Goal: Task Accomplishment & Management: Manage account settings

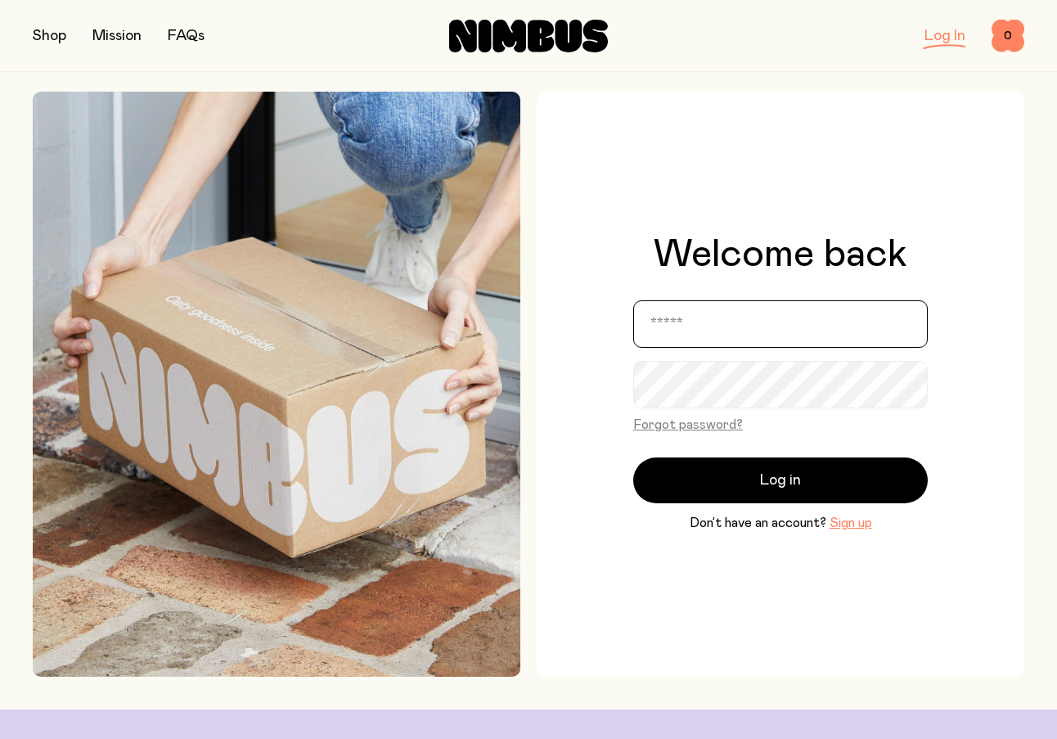
click at [830, 330] on input "email" at bounding box center [780, 323] width 295 height 47
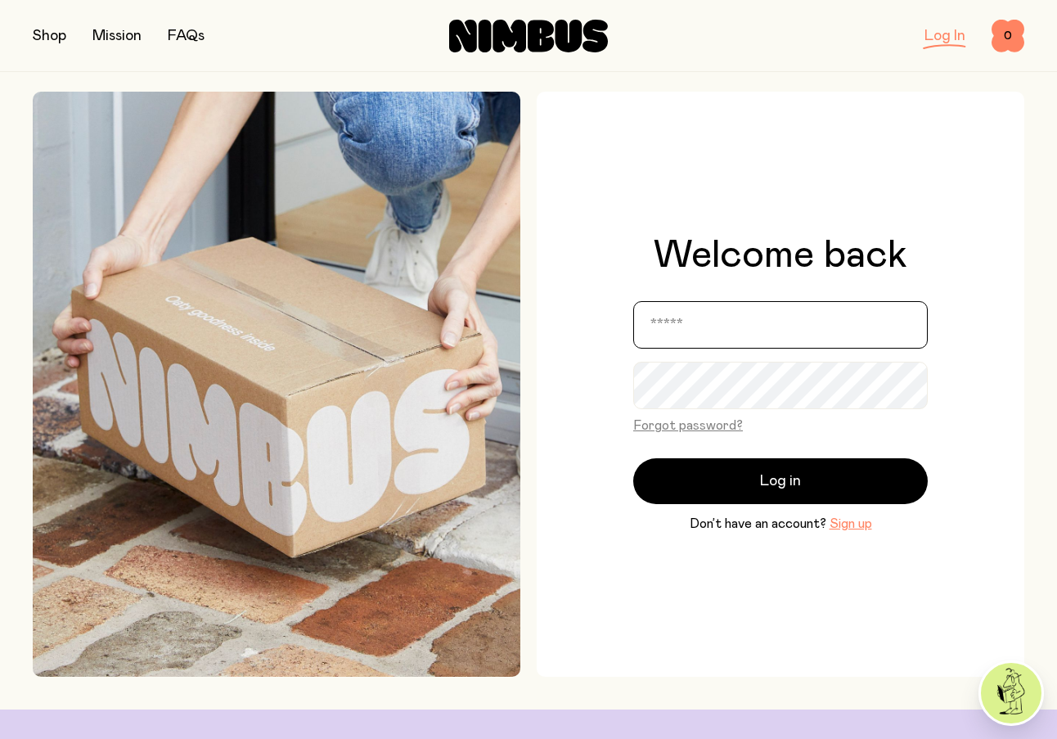
type input "**********"
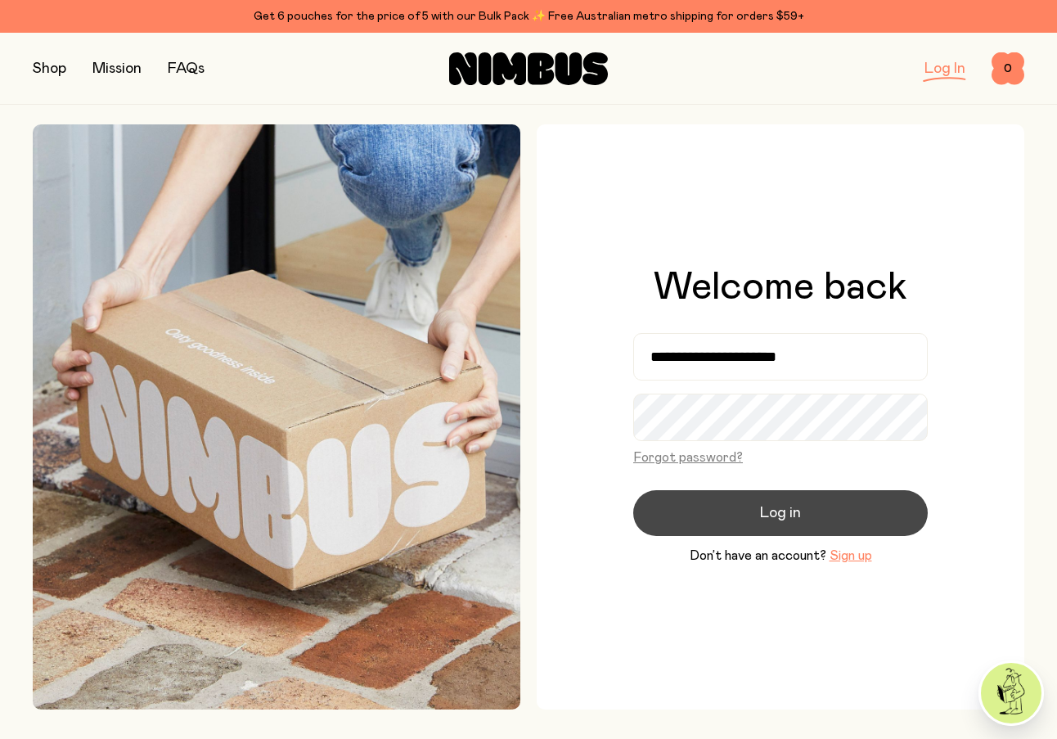
click at [794, 518] on span "Log in" at bounding box center [780, 513] width 41 height 23
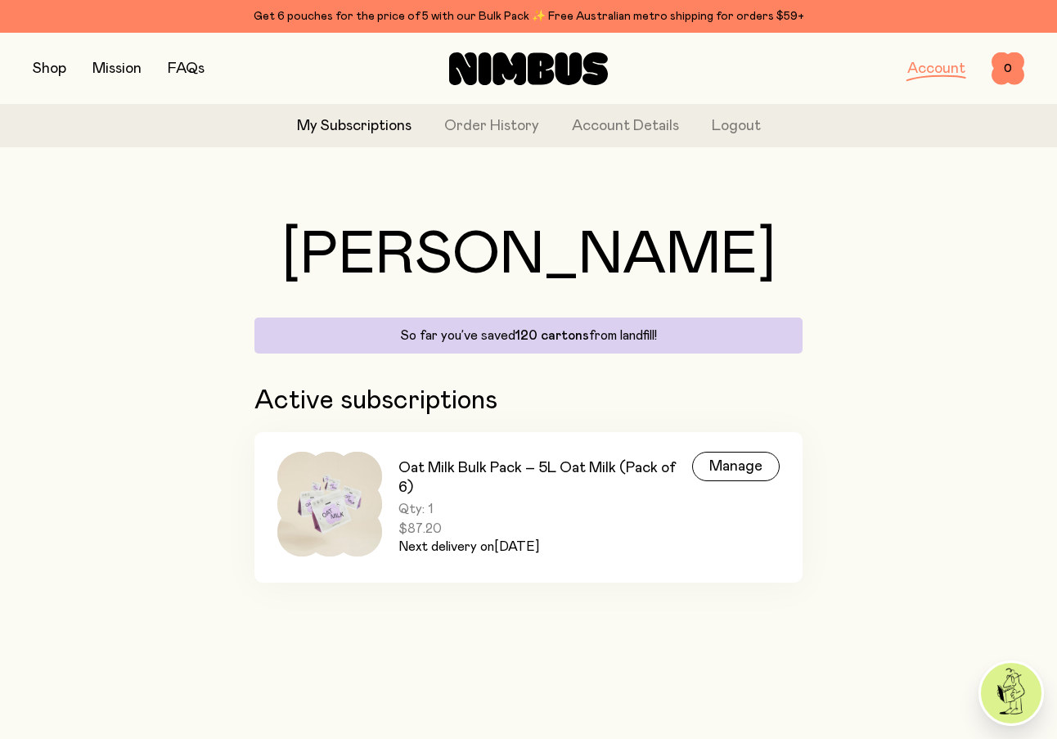
click at [933, 71] on link "Account" at bounding box center [936, 68] width 58 height 15
click at [609, 128] on link "Account Details" at bounding box center [625, 126] width 107 height 22
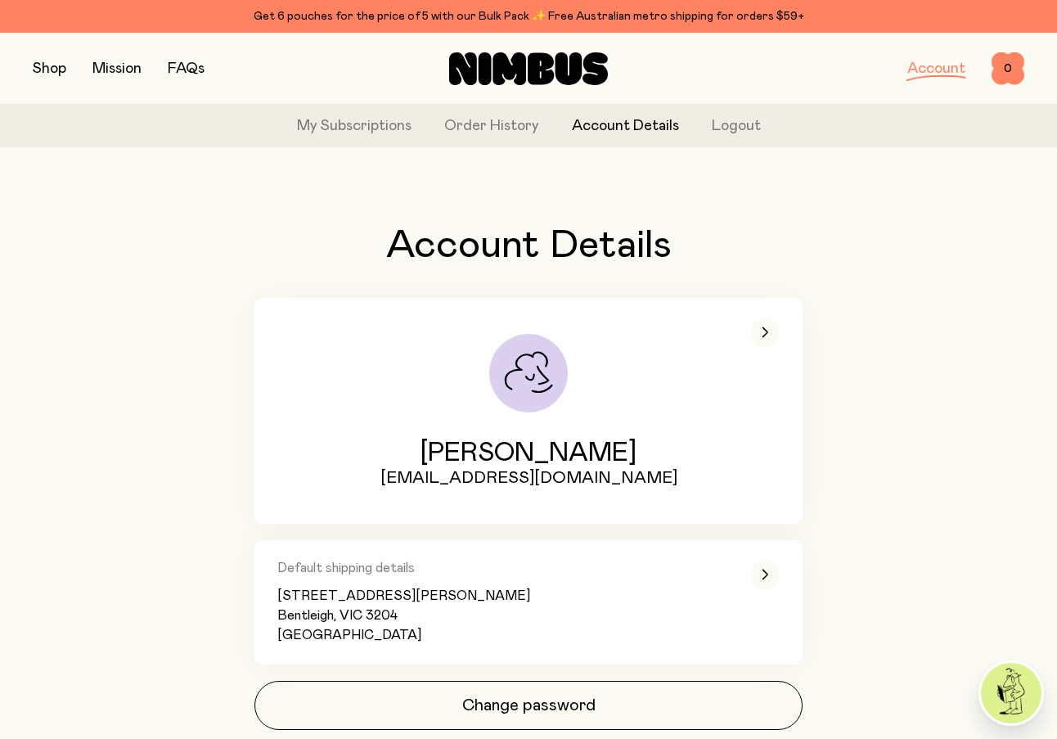
scroll to position [56, 0]
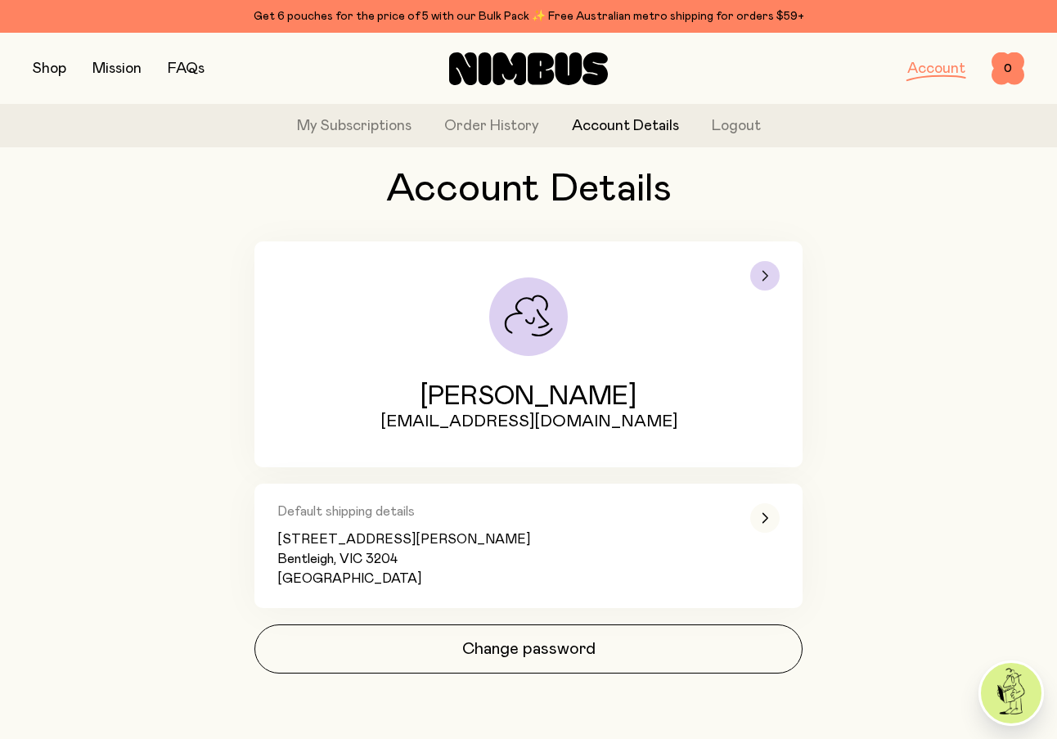
click at [758, 273] on div "button" at bounding box center [764, 275] width 29 height 29
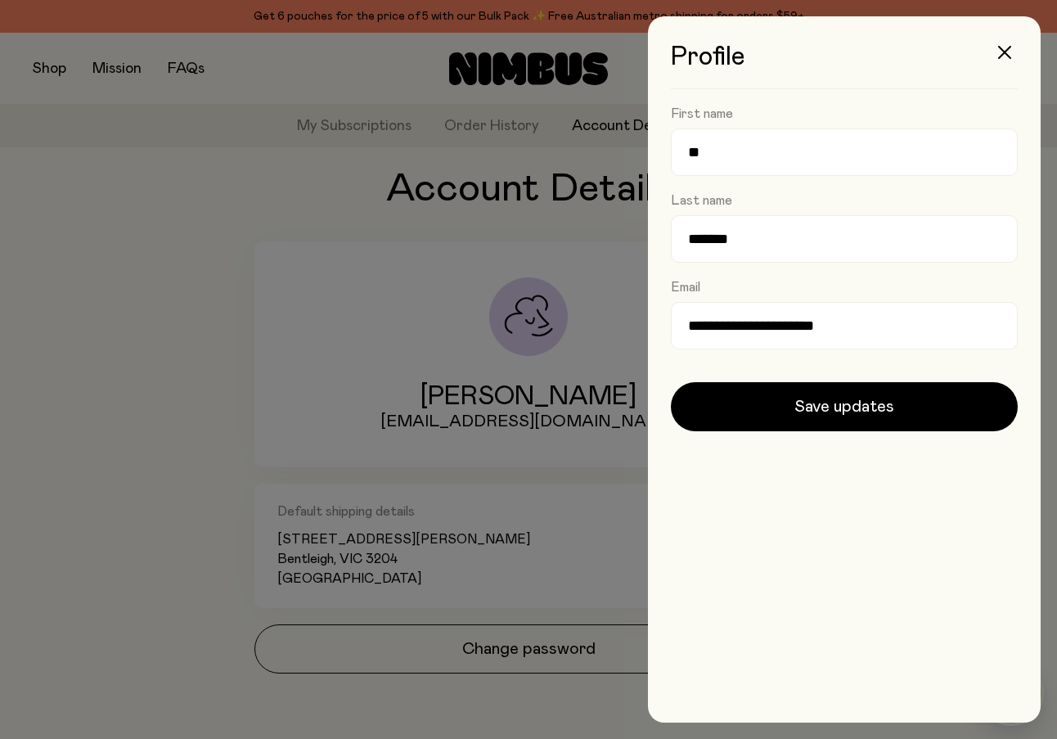
scroll to position [0, 0]
click at [1004, 54] on icon "button" at bounding box center [1004, 52] width 13 height 13
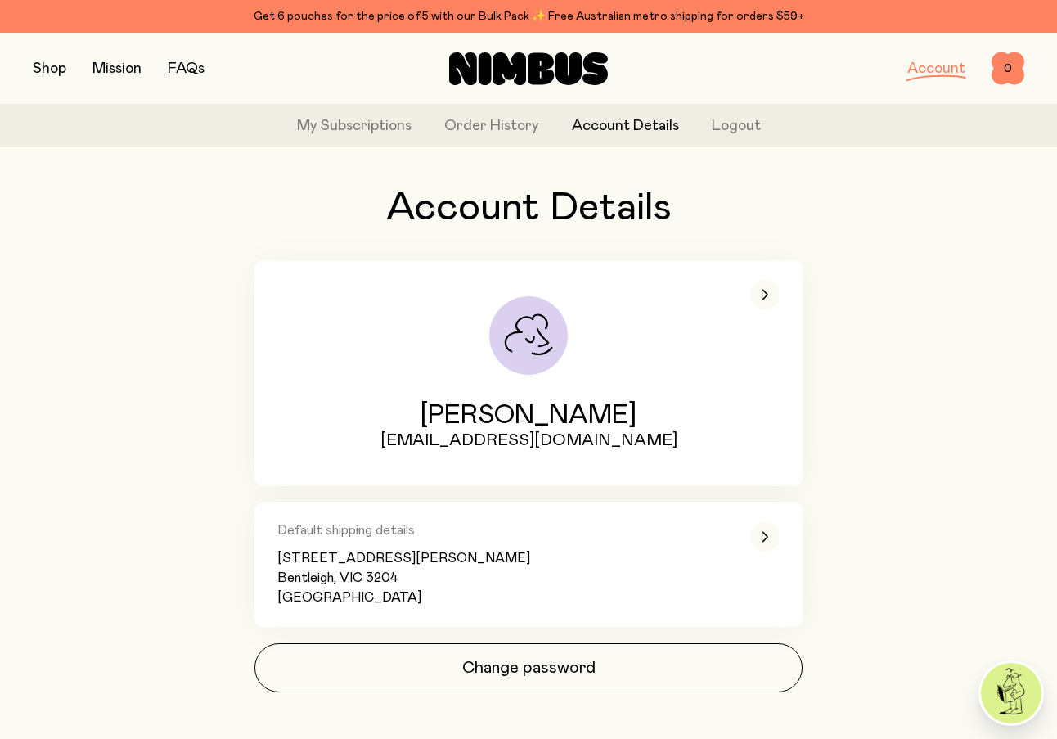
scroll to position [56, 0]
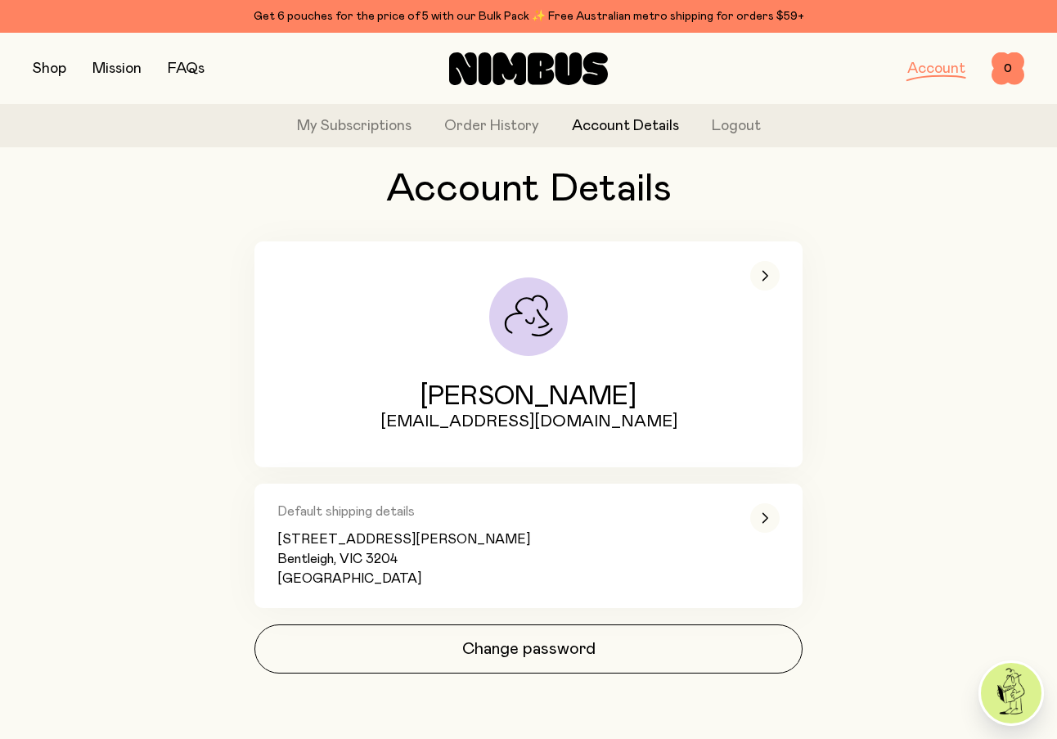
click at [1011, 687] on img at bounding box center [1011, 693] width 61 height 61
click at [379, 126] on link "My Subscriptions" at bounding box center [354, 126] width 115 height 22
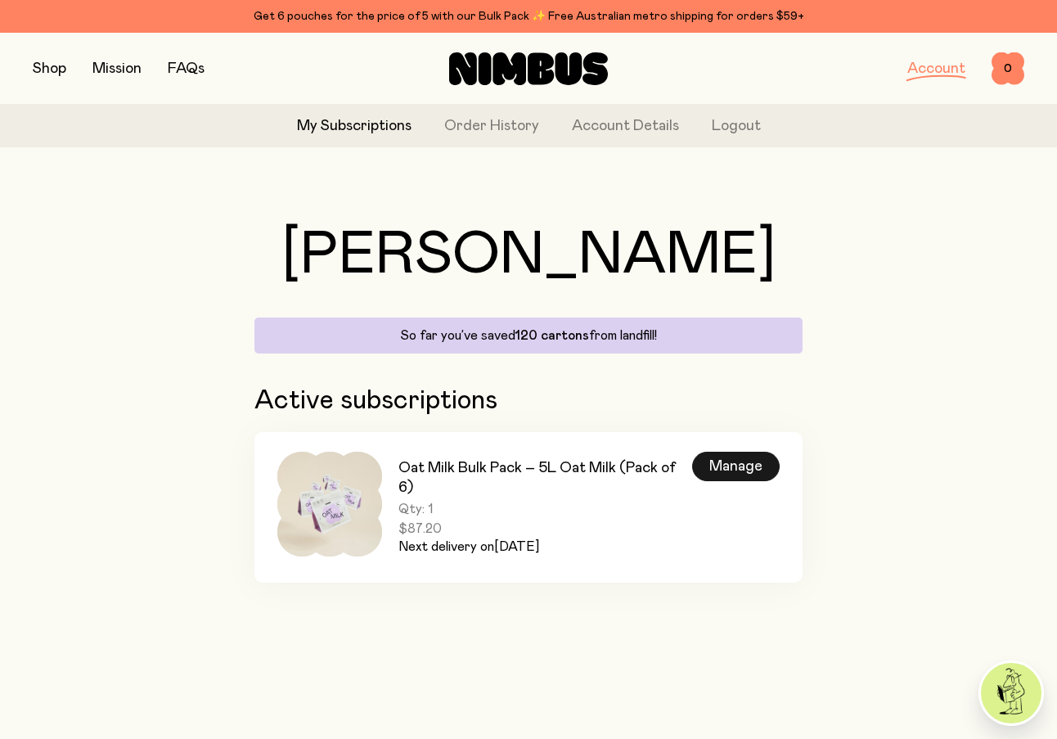
click at [728, 466] on div "Manage" at bounding box center [736, 466] width 88 height 29
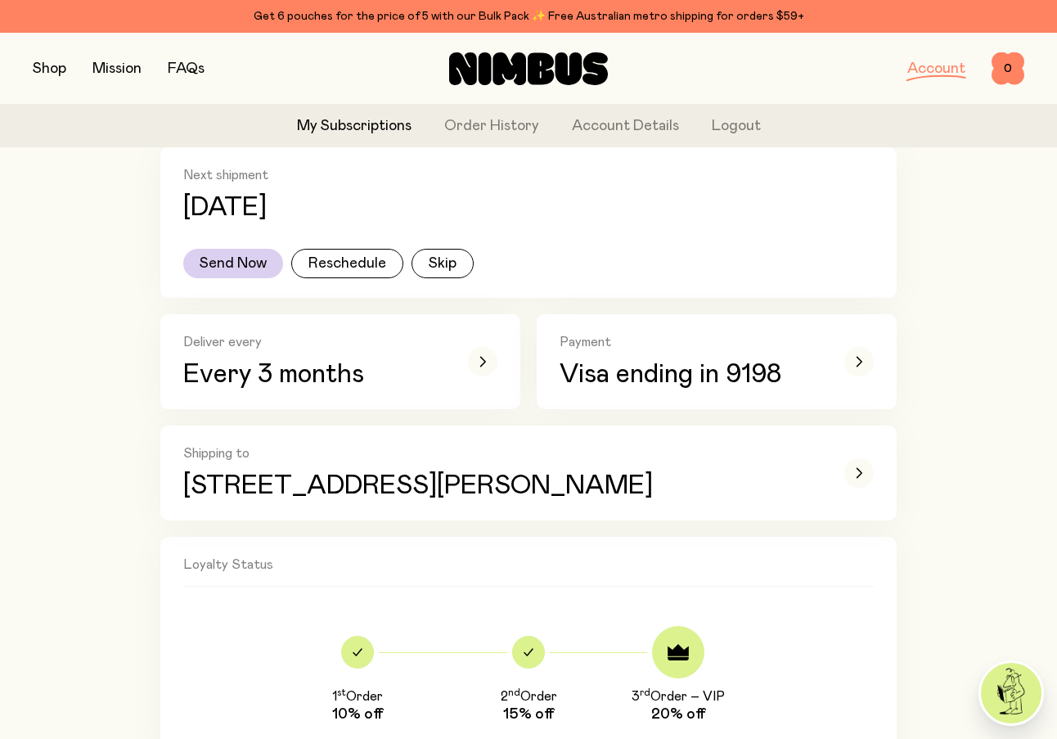
scroll to position [335, 0]
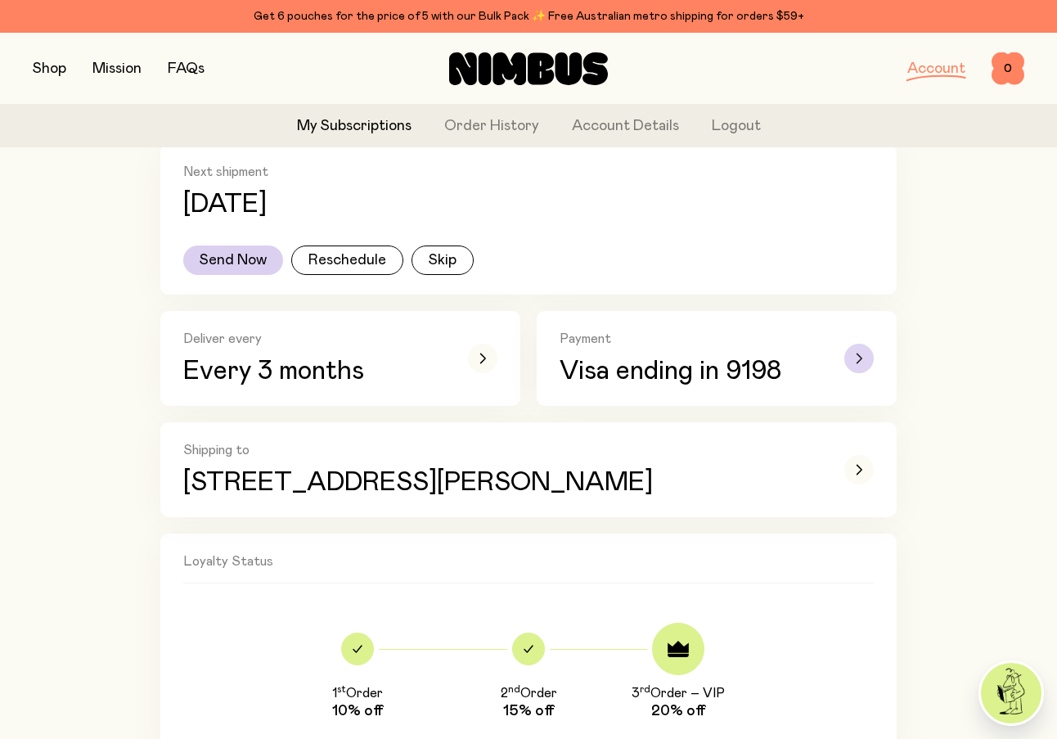
click at [854, 358] on div "button" at bounding box center [858, 358] width 29 height 29
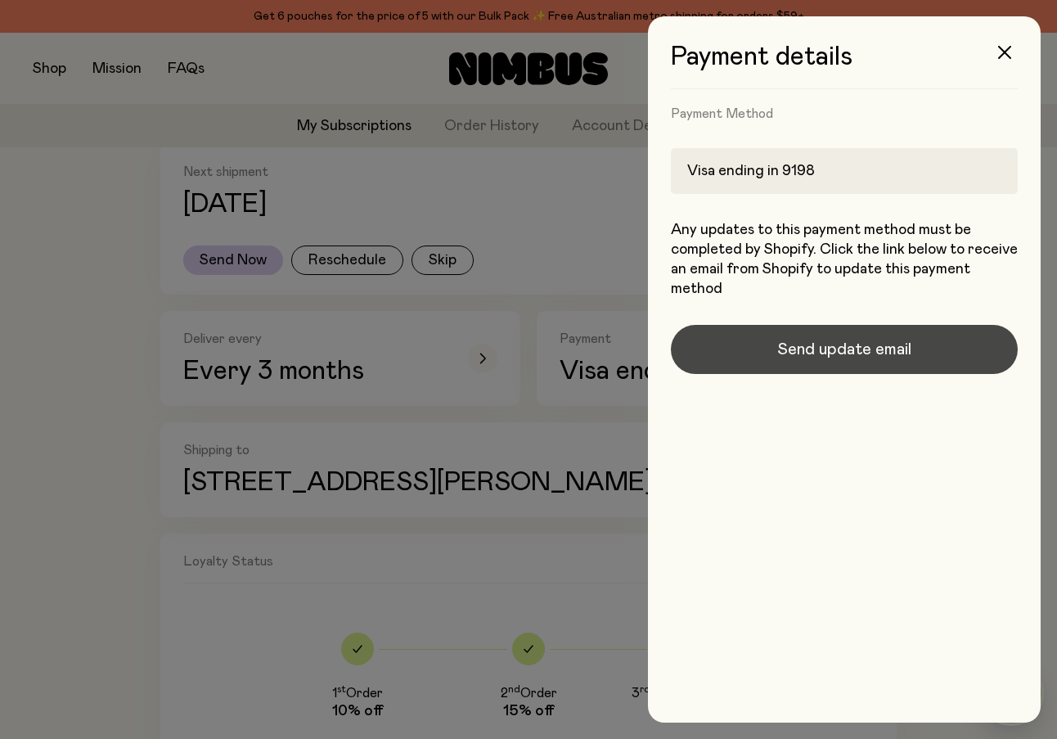
click at [830, 351] on span "Send update email" at bounding box center [844, 349] width 134 height 23
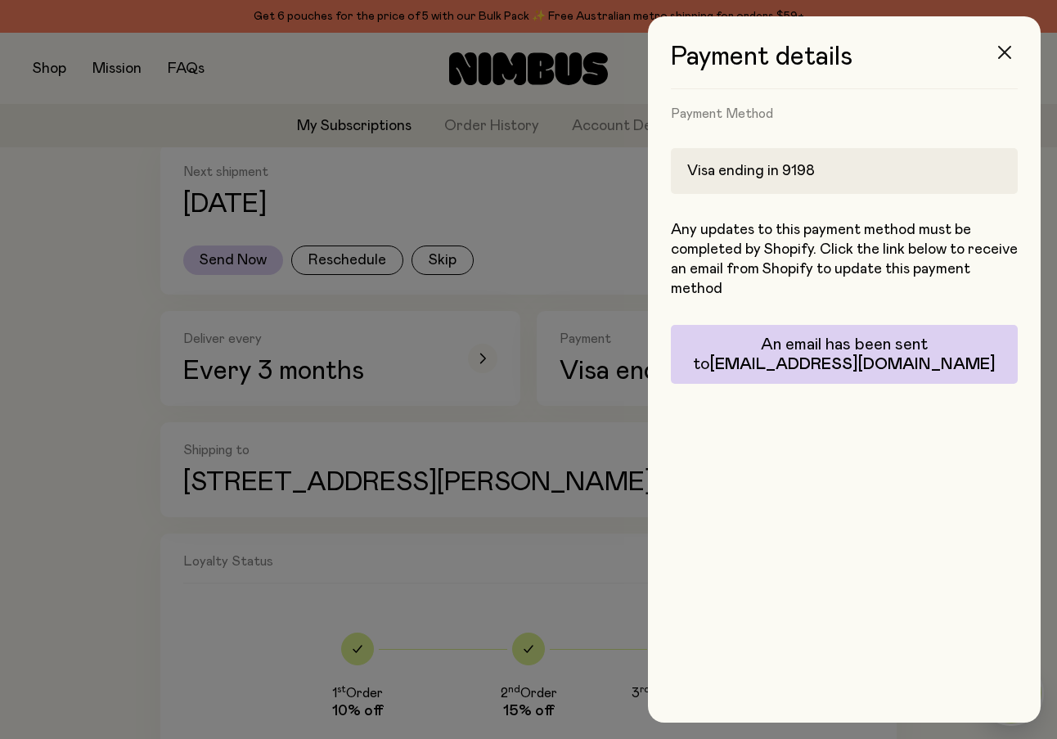
click at [1003, 56] on icon "button" at bounding box center [1004, 52] width 13 height 13
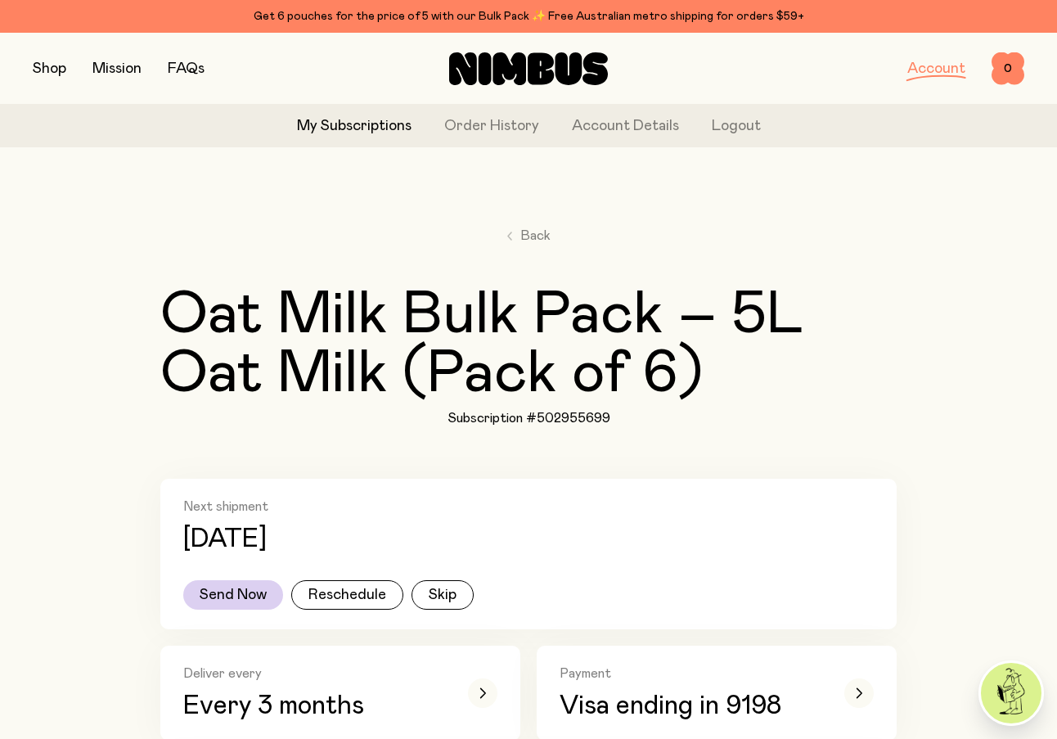
scroll to position [335, 0]
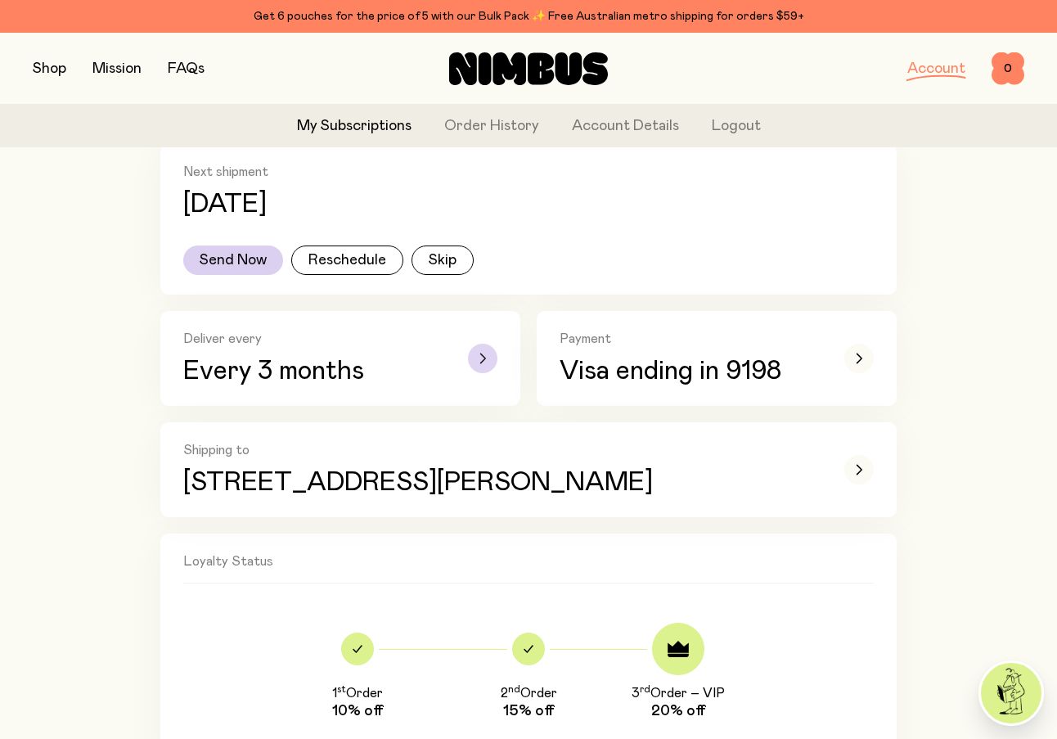
click at [483, 354] on icon "button" at bounding box center [482, 358] width 7 height 10
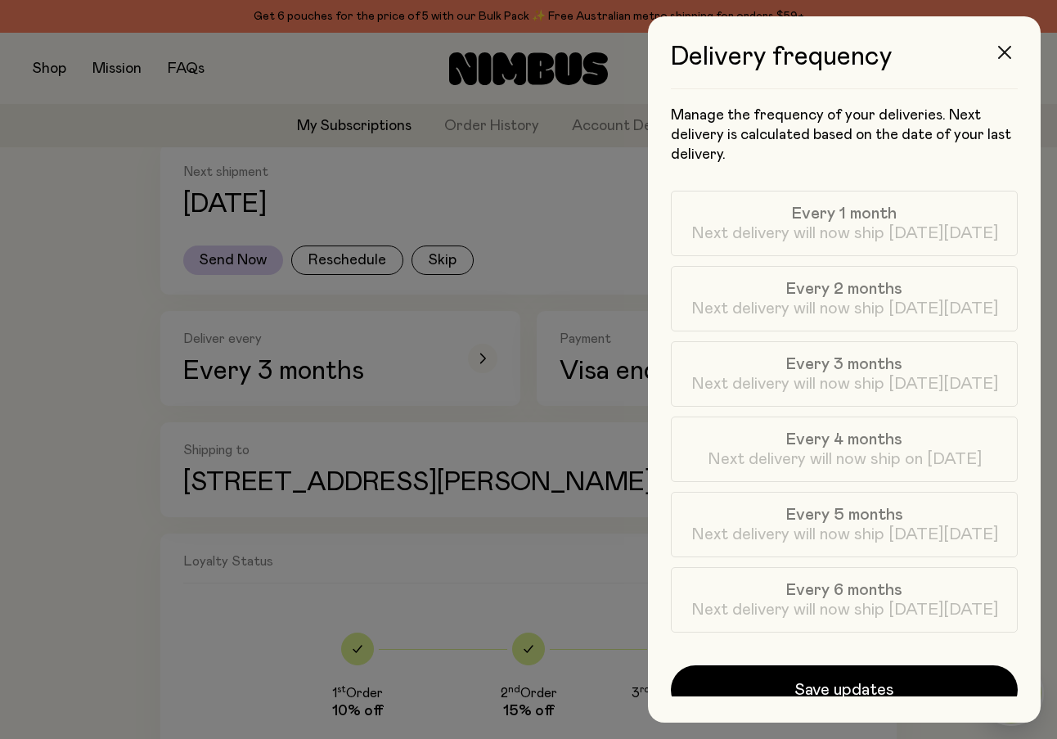
click at [1005, 51] on icon "button" at bounding box center [1004, 52] width 13 height 13
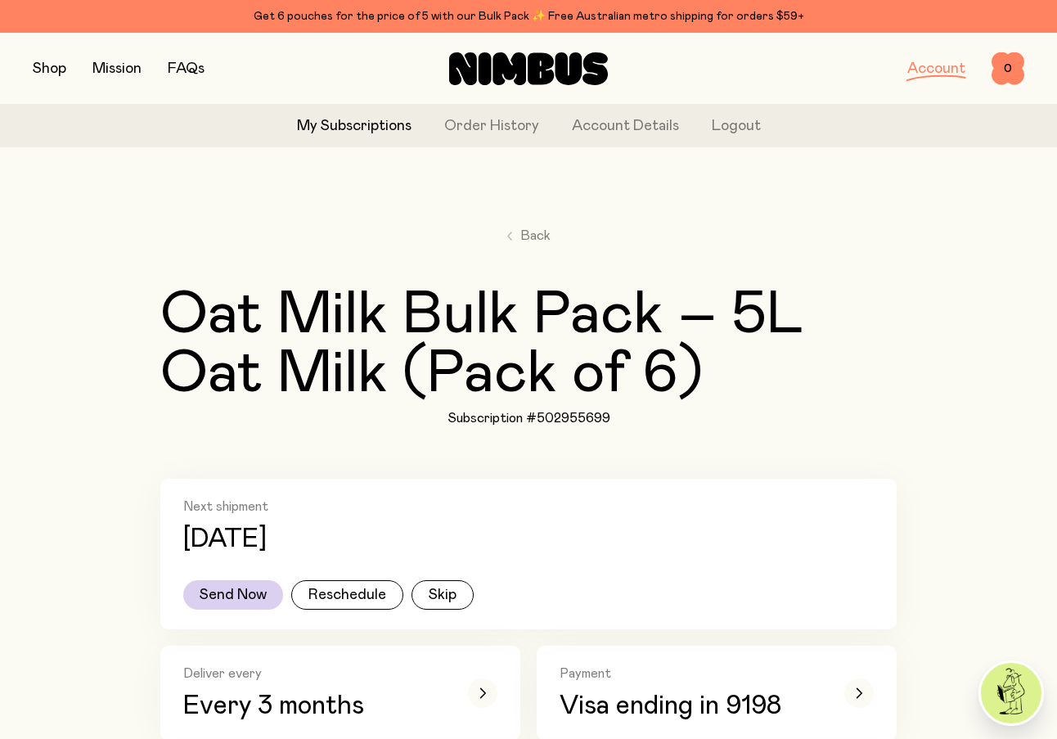
scroll to position [335, 0]
